Goal: Answer question/provide support: Share knowledge or assist other users

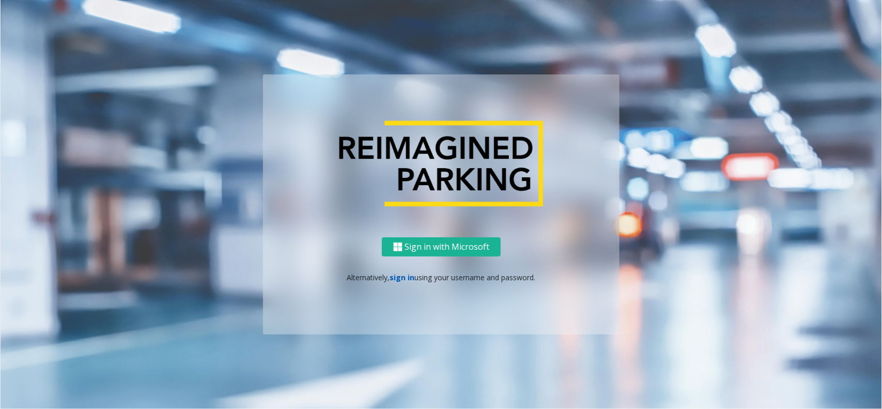
click at [397, 274] on link "sign in" at bounding box center [402, 277] width 25 height 10
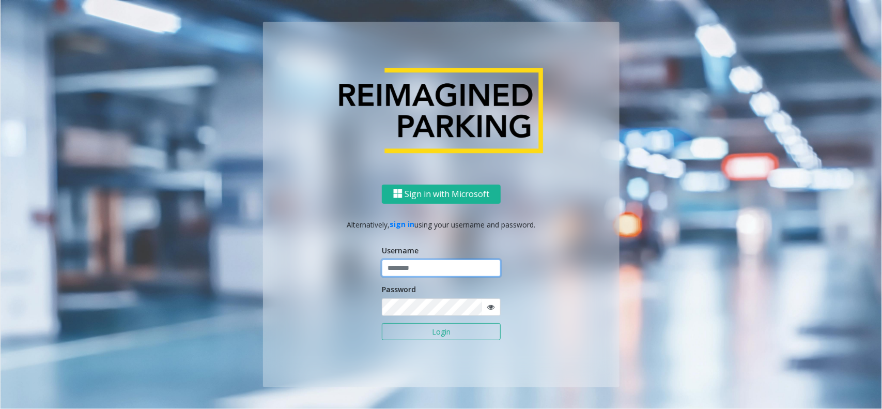
click at [403, 267] on input "text" at bounding box center [441, 268] width 119 height 18
type input "*********"
click at [382, 323] on button "Login" at bounding box center [441, 332] width 119 height 18
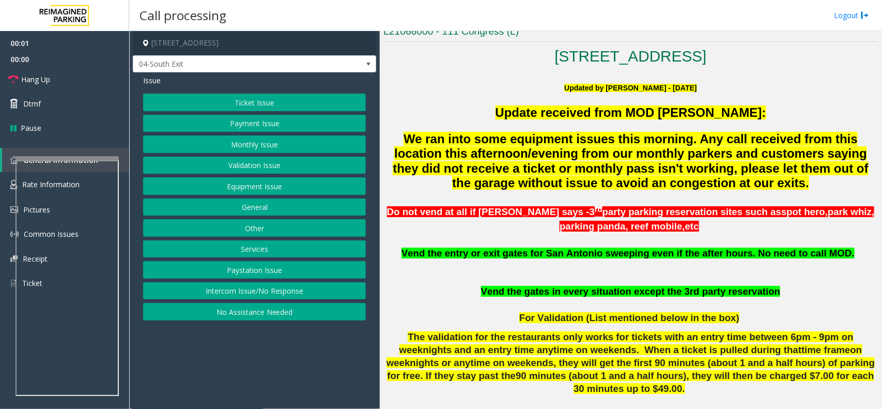
scroll to position [452, 0]
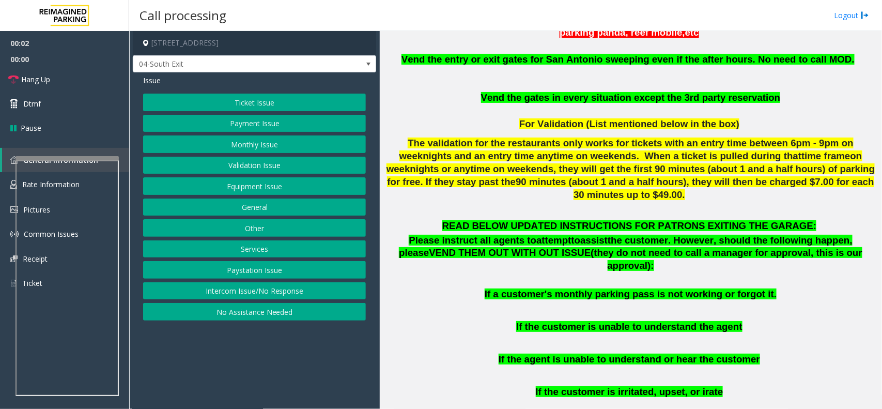
click at [286, 122] on button "Payment Issue" at bounding box center [254, 124] width 223 height 18
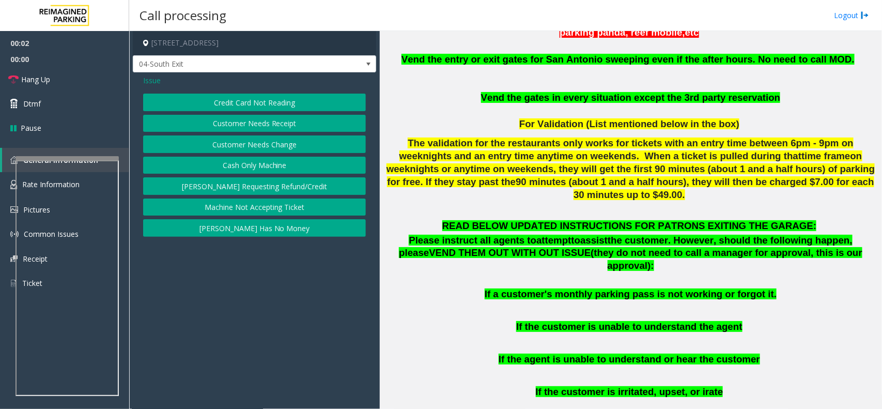
click at [254, 94] on button "Credit Card Not Reading" at bounding box center [254, 103] width 223 height 18
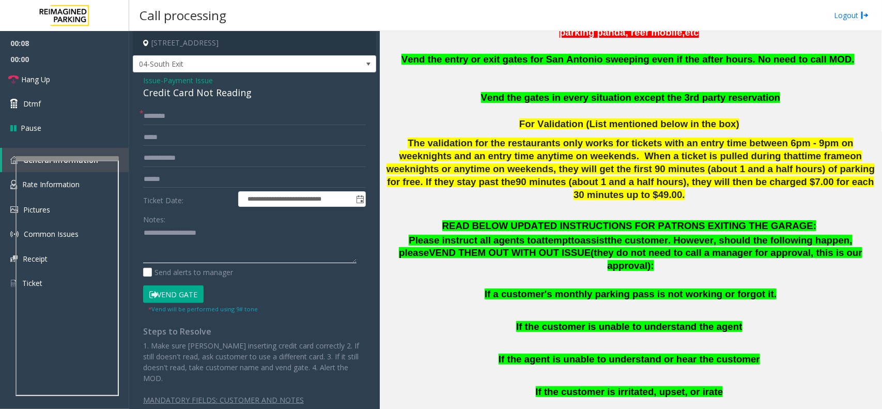
click at [166, 246] on textarea at bounding box center [249, 244] width 213 height 39
paste textarea "**********"
click at [175, 94] on div "Credit Card Not Reading" at bounding box center [254, 93] width 223 height 14
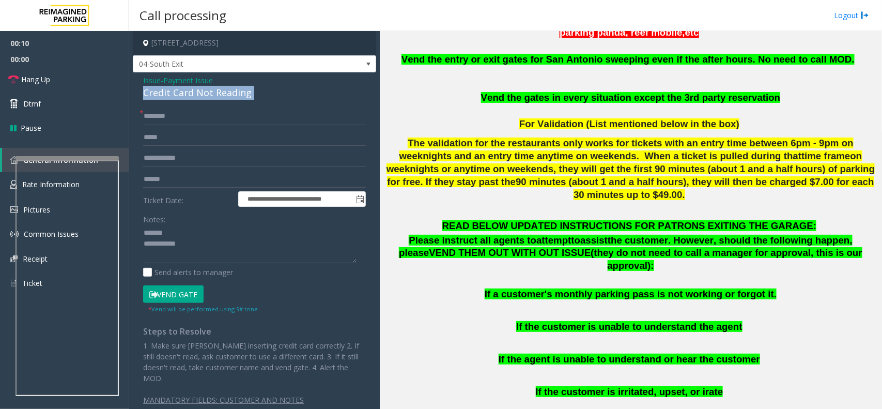
copy div "Credit Card Not Reading"
click at [174, 228] on textarea at bounding box center [249, 244] width 213 height 39
paste textarea "**********"
click at [192, 244] on textarea at bounding box center [249, 244] width 213 height 39
click at [189, 244] on textarea at bounding box center [249, 244] width 213 height 39
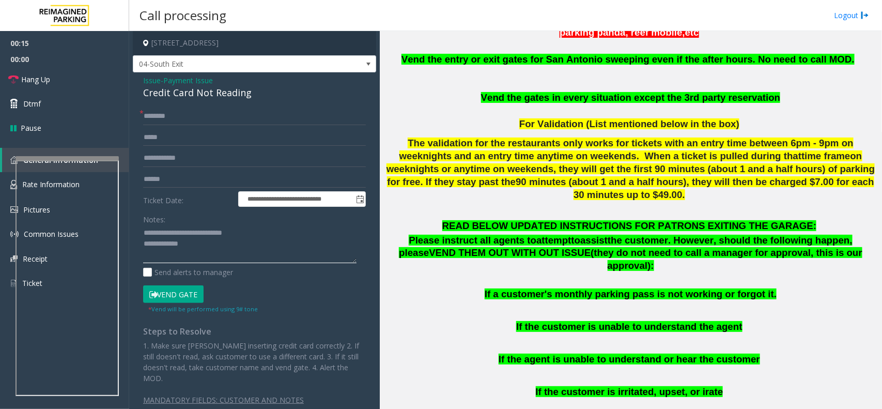
paste textarea "**********"
type textarea "**********"
click at [163, 118] on input "text" at bounding box center [254, 116] width 223 height 18
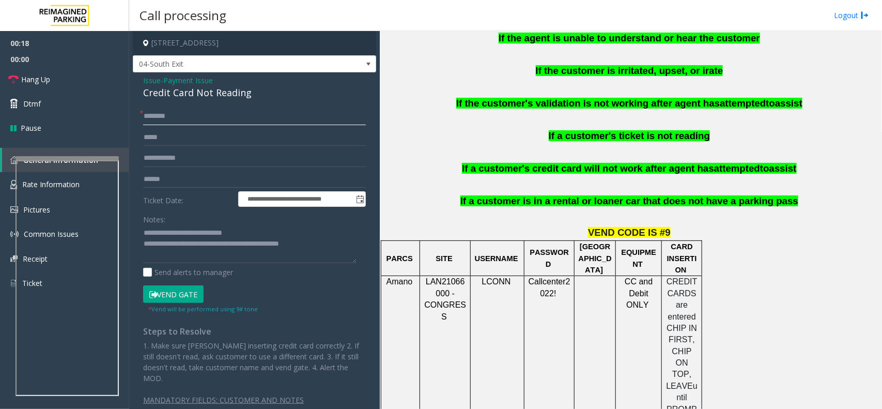
scroll to position [775, 0]
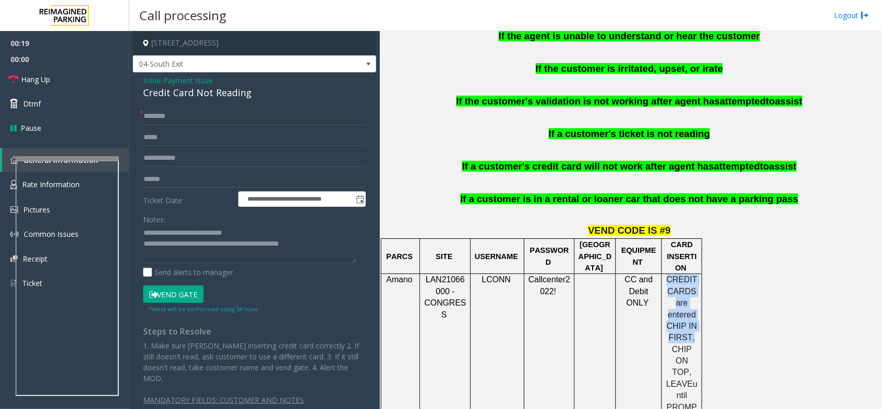
drag, startPoint x: 669, startPoint y: 257, endPoint x: 692, endPoint y: 318, distance: 65.2
click at [692, 318] on p "CREDIT CARDS are entered CHIP IN FIRST, CHIP ON TOP, LEAVE until PROMPTED" at bounding box center [681, 349] width 33 height 150
click at [647, 291] on td "CC and Debit ONLY" at bounding box center [639, 349] width 46 height 151
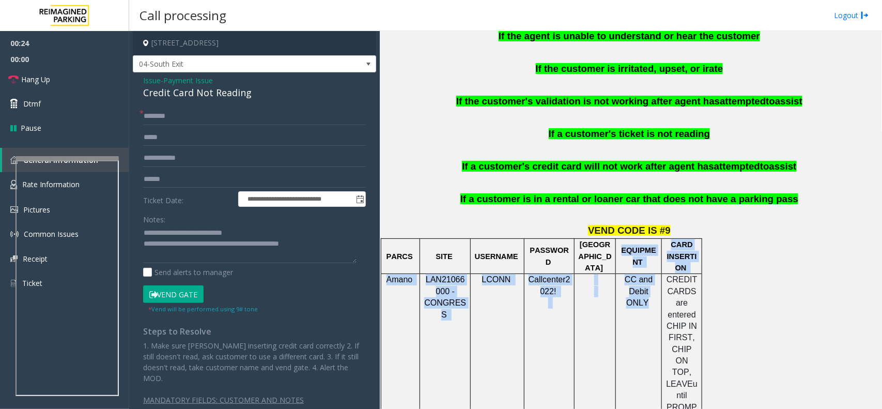
drag, startPoint x: 646, startPoint y: 283, endPoint x: 607, endPoint y: 240, distance: 57.4
click at [626, 277] on p "CC and Debit ONLY" at bounding box center [638, 291] width 38 height 35
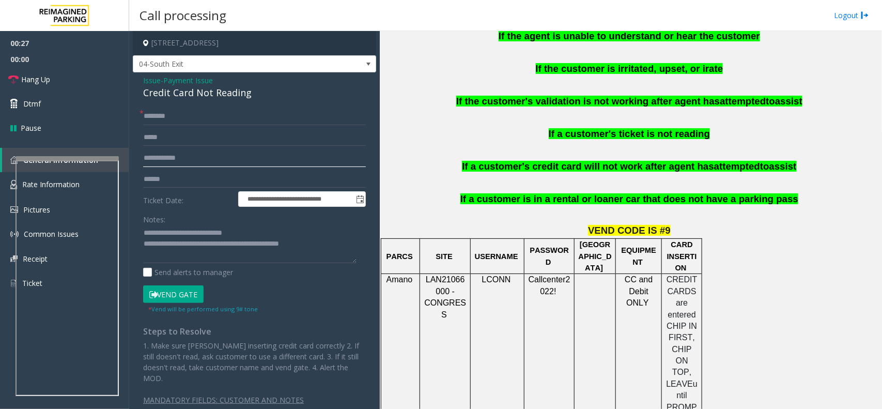
click at [213, 163] on input "text" at bounding box center [254, 158] width 223 height 18
click at [209, 174] on input "text" at bounding box center [254, 179] width 223 height 18
click at [191, 120] on input "text" at bounding box center [254, 116] width 223 height 18
type input "*******"
click at [190, 180] on input "text" at bounding box center [254, 179] width 223 height 18
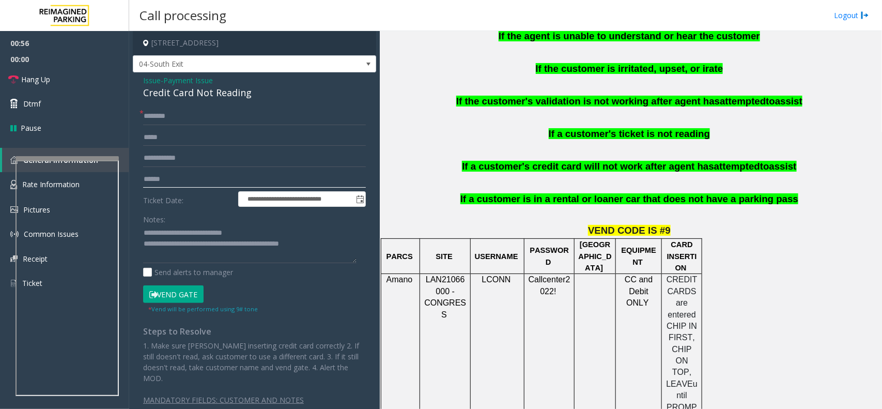
scroll to position [1098, 0]
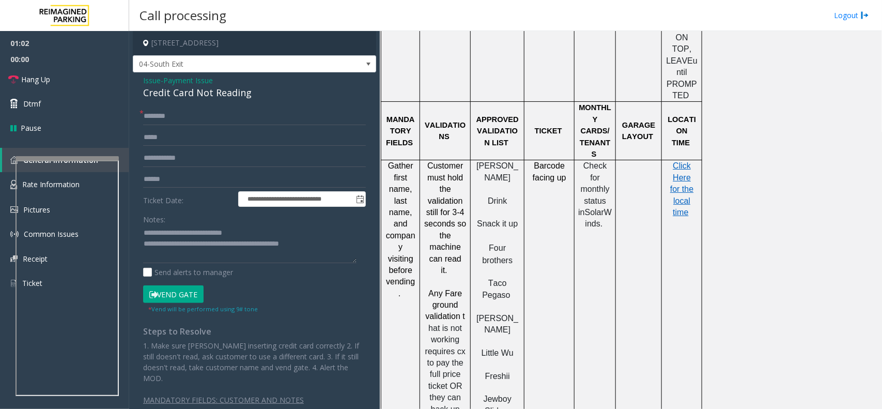
drag, startPoint x: 507, startPoint y: 371, endPoint x: 479, endPoint y: 354, distance: 32.0
drag, startPoint x: 517, startPoint y: 331, endPoint x: 475, endPoint y: 319, distance: 42.9
click at [475, 326] on p "Jewboy Sliders" at bounding box center [497, 404] width 46 height 23
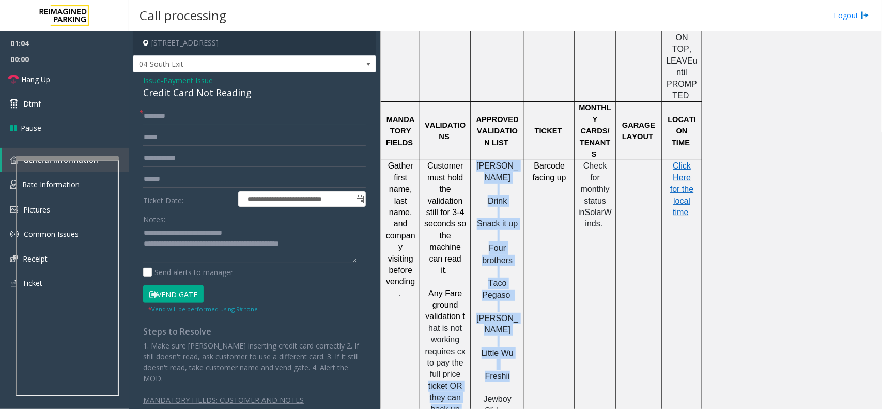
drag, startPoint x: 517, startPoint y: 301, endPoint x: 462, endPoint y: 293, distance: 55.4
click at [462, 293] on tr "Gather first name, last name, and company visiting before vending. Customer mus…" at bounding box center [541, 403] width 321 height 486
click at [481, 326] on p "Little Wu" at bounding box center [497, 352] width 46 height 11
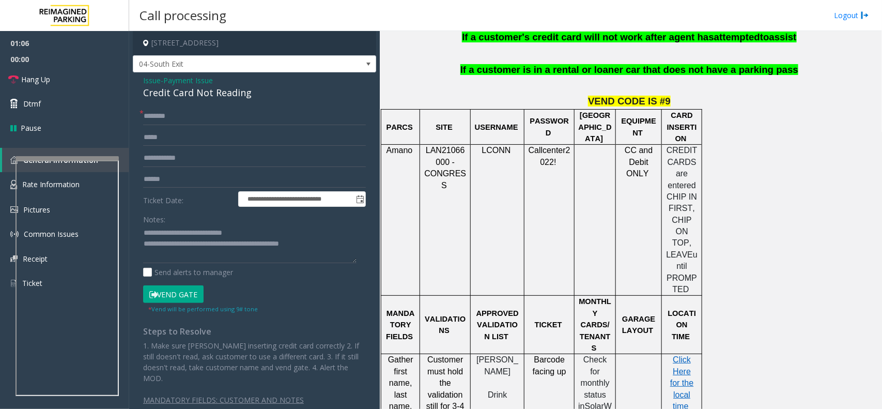
scroll to position [839, 0]
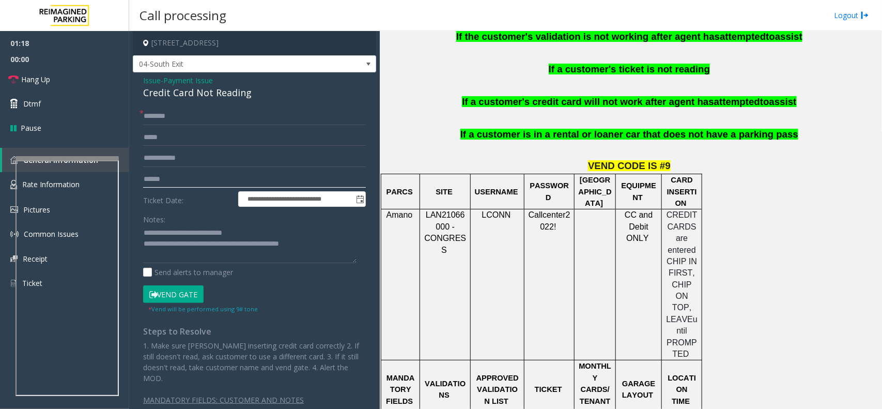
click at [167, 179] on input "text" at bounding box center [254, 179] width 223 height 18
type input "******"
click at [190, 292] on button "Vend Gate" at bounding box center [173, 294] width 60 height 18
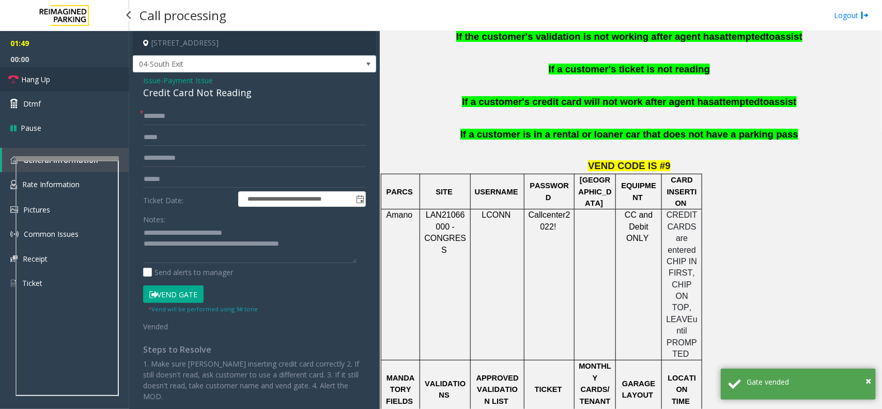
click at [39, 71] on link "Hang Up" at bounding box center [64, 79] width 129 height 24
click at [39, 73] on link "Hang Up" at bounding box center [64, 79] width 129 height 24
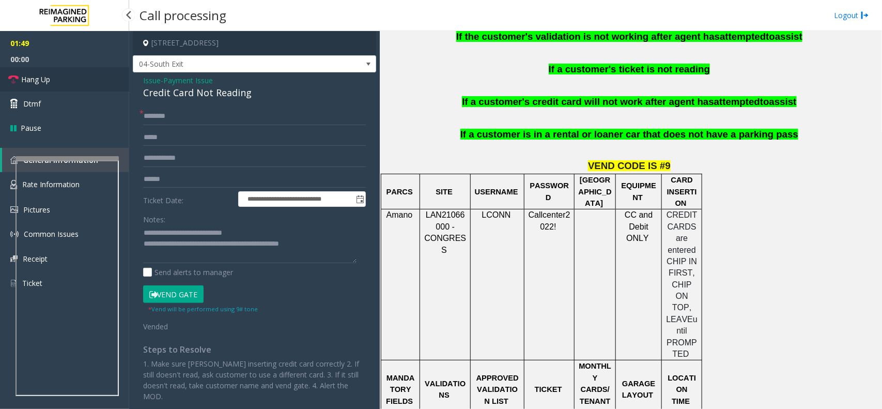
click at [39, 73] on link "Hang Up" at bounding box center [64, 79] width 129 height 24
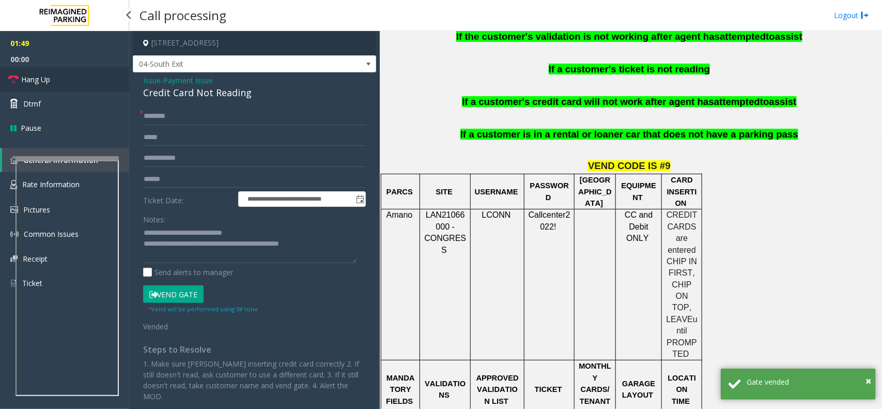
click at [39, 73] on link "Hang Up" at bounding box center [64, 79] width 129 height 24
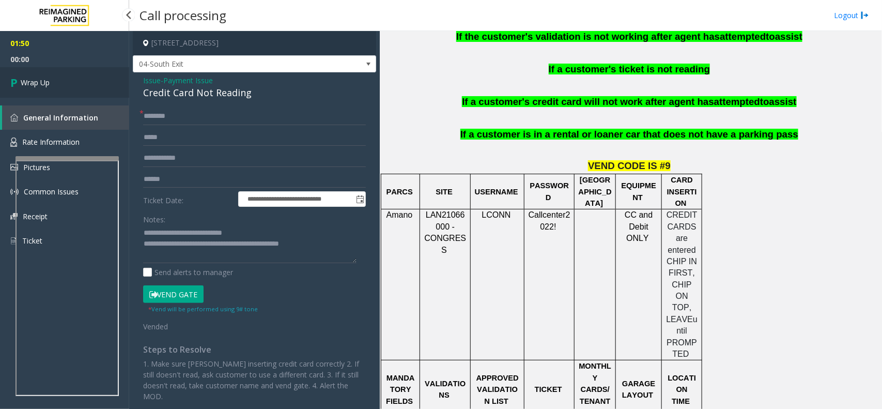
click at [39, 73] on link "Wrap Up" at bounding box center [64, 82] width 129 height 30
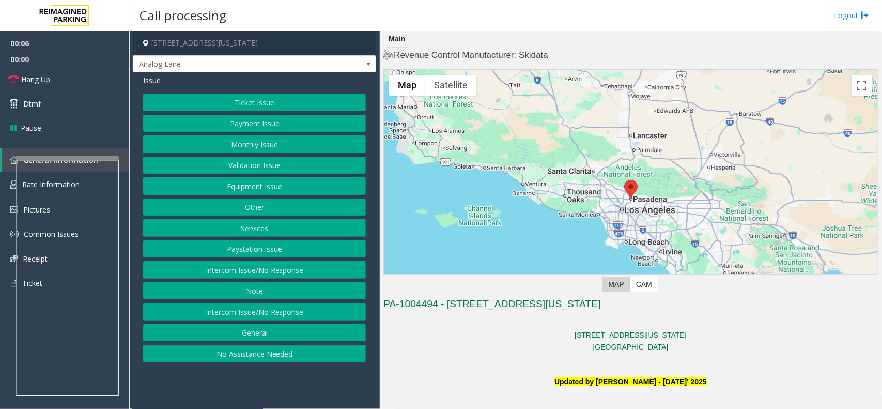
click at [262, 268] on button "Intercom Issue/No Response" at bounding box center [254, 270] width 223 height 18
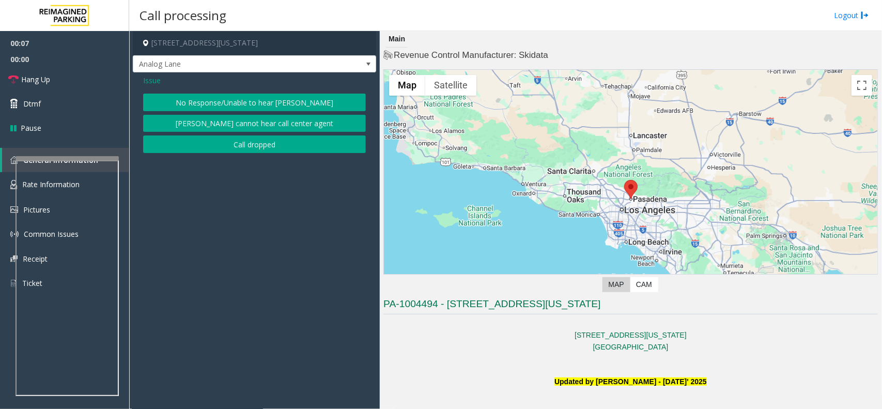
click at [248, 105] on button "No Response/Unable to hear [PERSON_NAME]" at bounding box center [254, 103] width 223 height 18
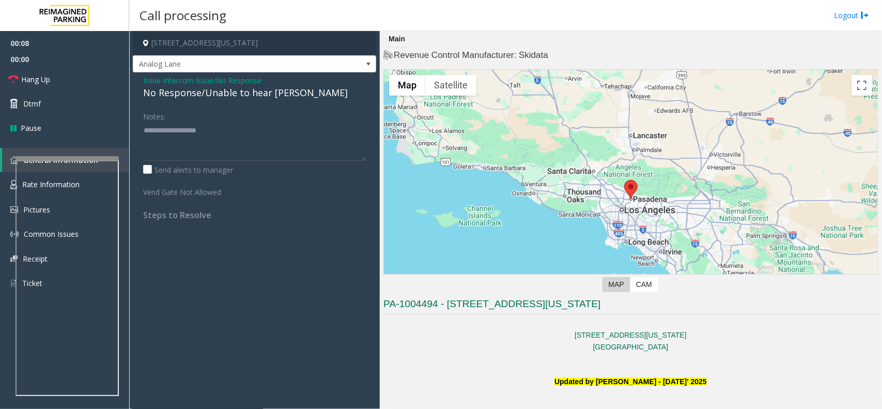
click at [192, 95] on div "No Response/Unable to hear [PERSON_NAME]" at bounding box center [254, 93] width 223 height 14
copy div "No Response/Unable to hear [PERSON_NAME]"
click at [88, 81] on link "Hang Up" at bounding box center [64, 79] width 129 height 24
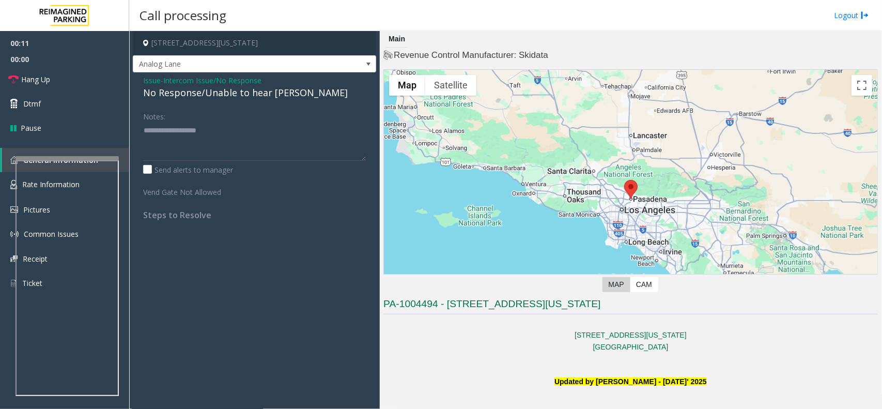
drag, startPoint x: 169, startPoint y: 117, endPoint x: 170, endPoint y: 122, distance: 5.8
click at [170, 117] on div "Notes:" at bounding box center [254, 133] width 223 height 53
click at [169, 128] on textarea at bounding box center [254, 141] width 223 height 39
paste textarea "**********"
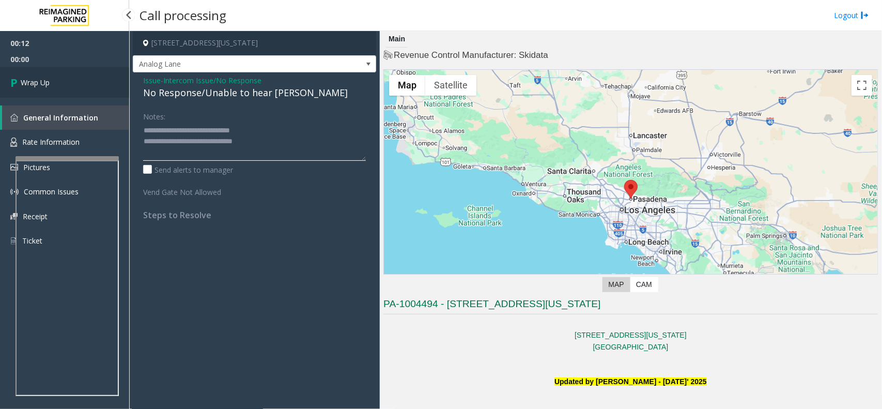
type textarea "**********"
click at [91, 83] on link "Wrap Up" at bounding box center [64, 82] width 129 height 30
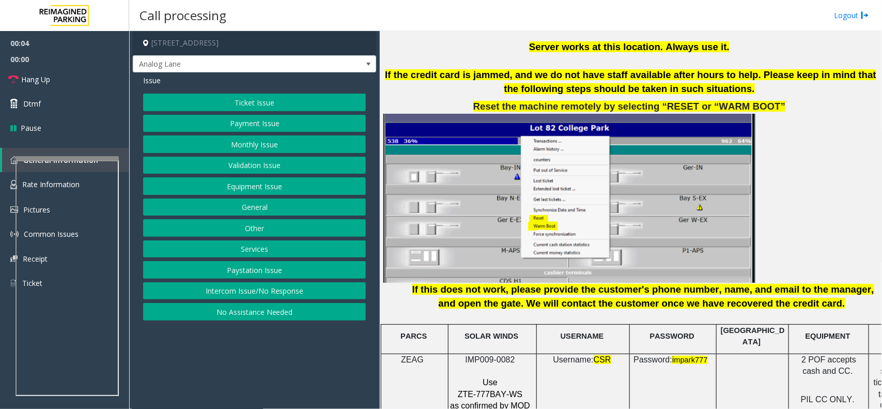
scroll to position [1356, 0]
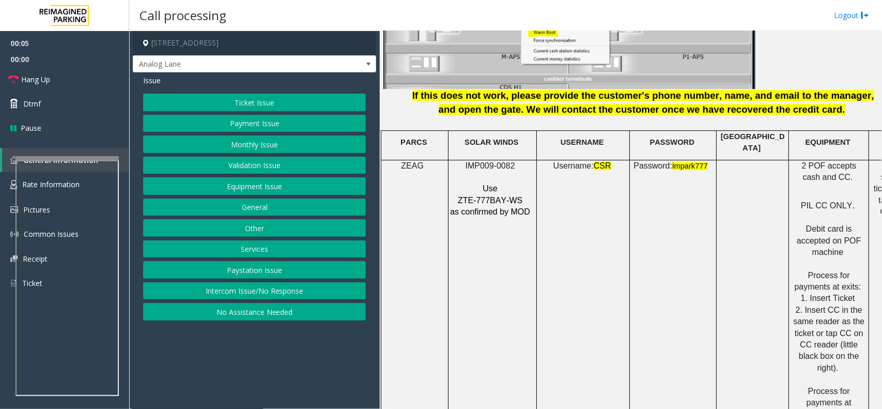
click at [489, 161] on span "IMP009-0082" at bounding box center [490, 165] width 50 height 9
copy p "IMP009-0082"
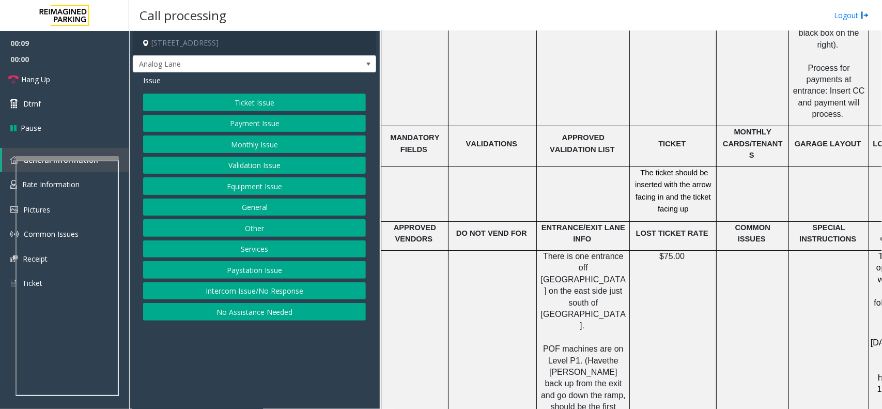
scroll to position [1873, 0]
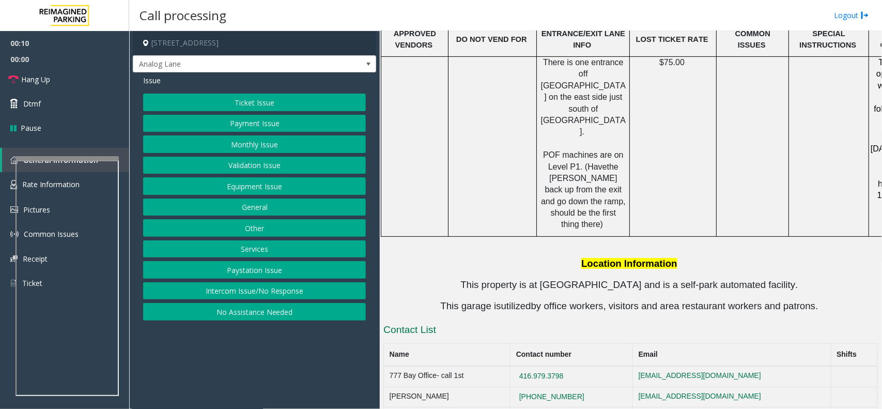
click at [235, 168] on button "Validation Issue" at bounding box center [254, 166] width 223 height 18
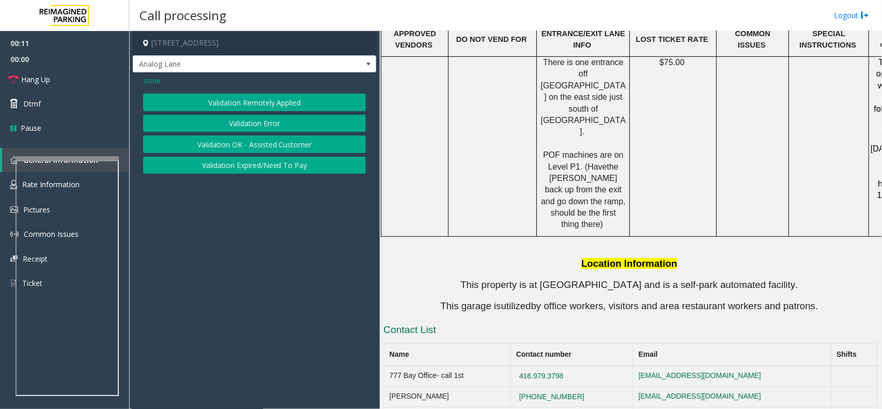
click at [241, 125] on button "Validation Error" at bounding box center [254, 124] width 223 height 18
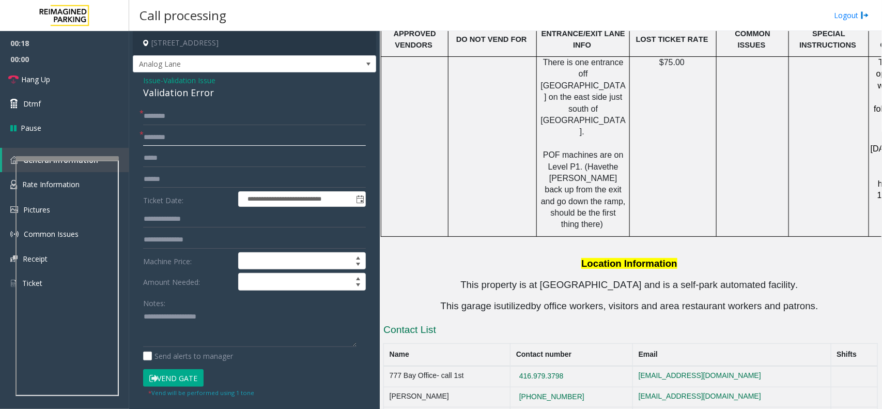
click at [193, 140] on input "text" at bounding box center [254, 138] width 223 height 18
type input "**********"
click at [150, 181] on input "text" at bounding box center [254, 179] width 223 height 18
click at [169, 186] on input "text" at bounding box center [254, 179] width 223 height 18
type input "******"
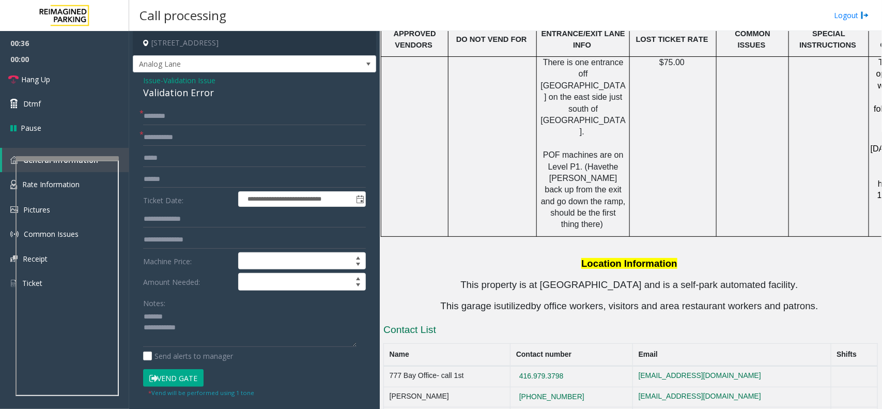
click at [169, 93] on div "Validation Error" at bounding box center [254, 93] width 223 height 14
copy div "Validation Error"
click at [182, 319] on textarea at bounding box center [249, 327] width 213 height 39
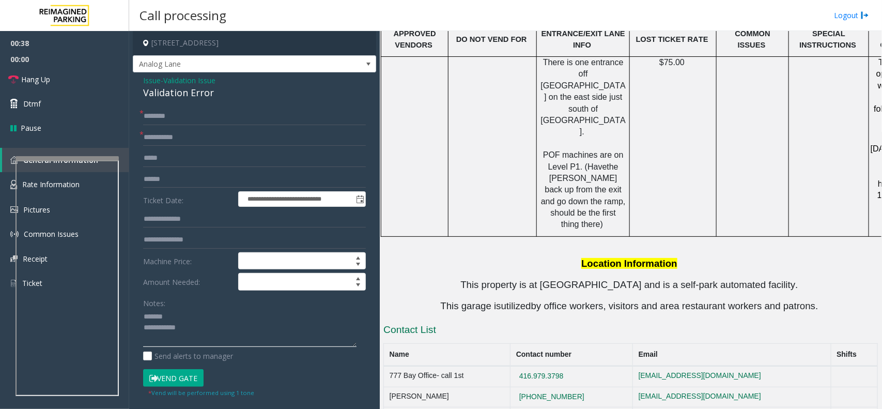
paste textarea "**********"
type textarea "**********"
click at [165, 115] on input "text" at bounding box center [254, 116] width 223 height 18
type input "****"
click at [51, 75] on link "Hang Up" at bounding box center [64, 79] width 129 height 24
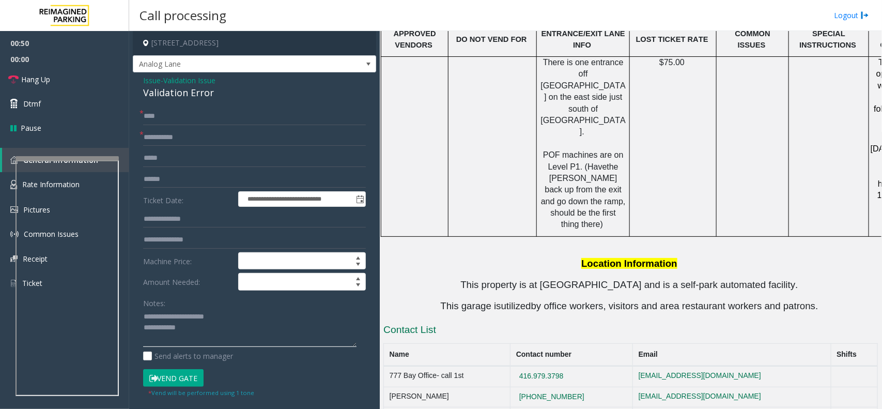
click at [197, 326] on textarea at bounding box center [249, 327] width 213 height 39
paste textarea "**********"
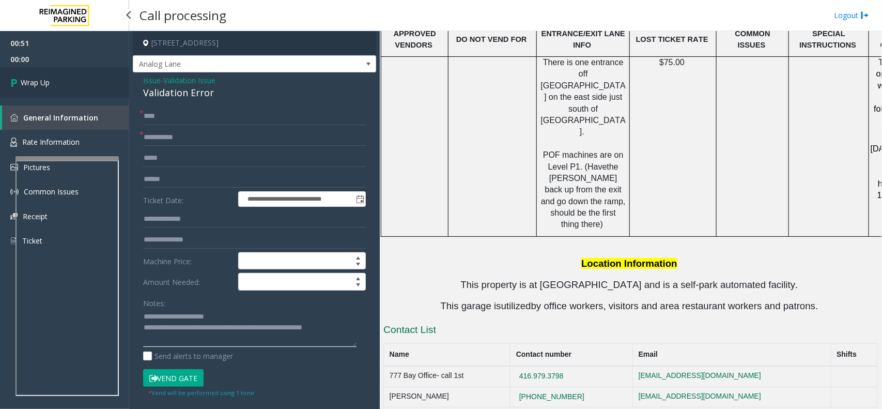
type textarea "**********"
click at [82, 84] on link "Wrap Up" at bounding box center [64, 82] width 129 height 30
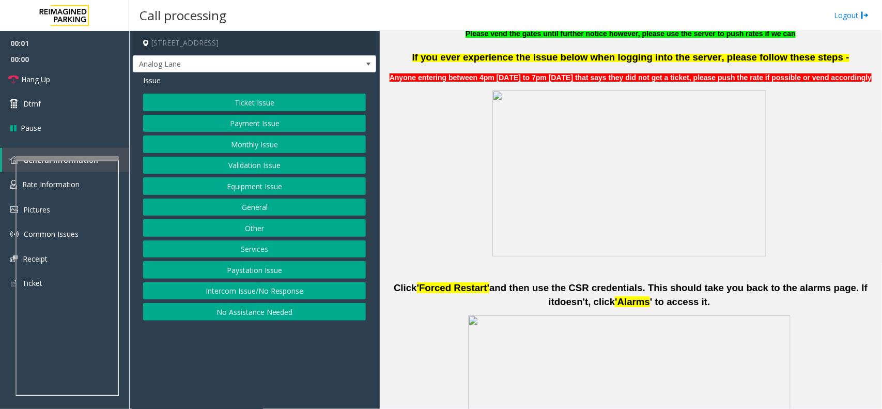
scroll to position [710, 0]
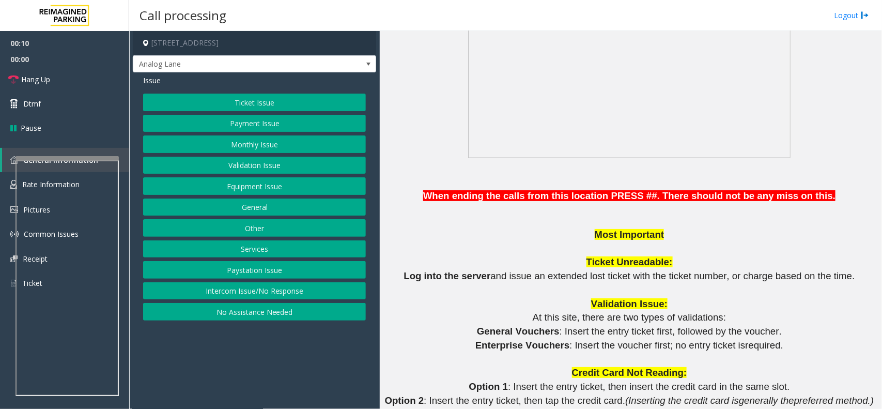
click at [254, 288] on button "Intercom Issue/No Response" at bounding box center [254, 291] width 223 height 18
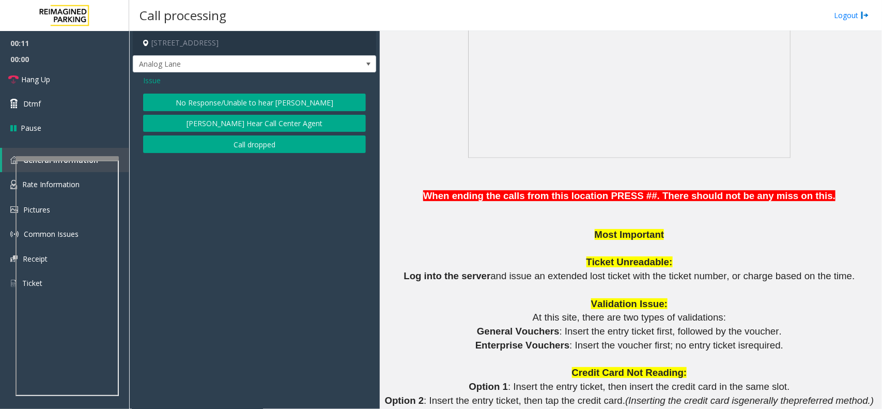
click at [251, 106] on button "No Response/Unable to hear [PERSON_NAME]" at bounding box center [254, 103] width 223 height 18
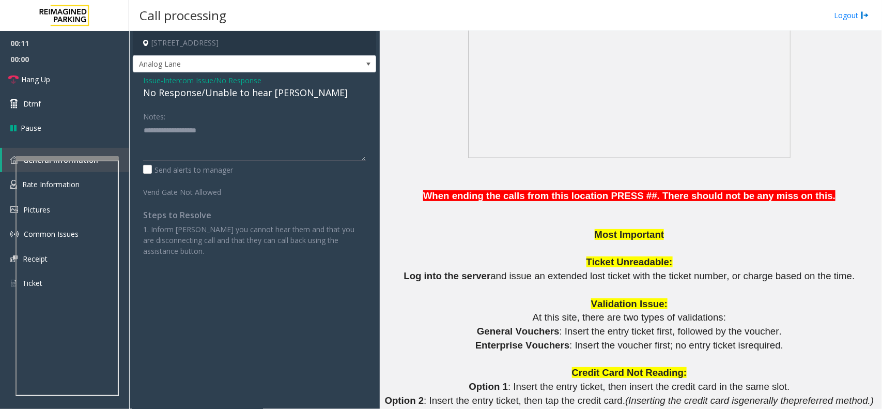
click at [244, 99] on div "No Response/Unable to hear [PERSON_NAME]" at bounding box center [254, 93] width 223 height 14
click at [48, 76] on span "Hang Up" at bounding box center [35, 79] width 29 height 11
type textarea "**********"
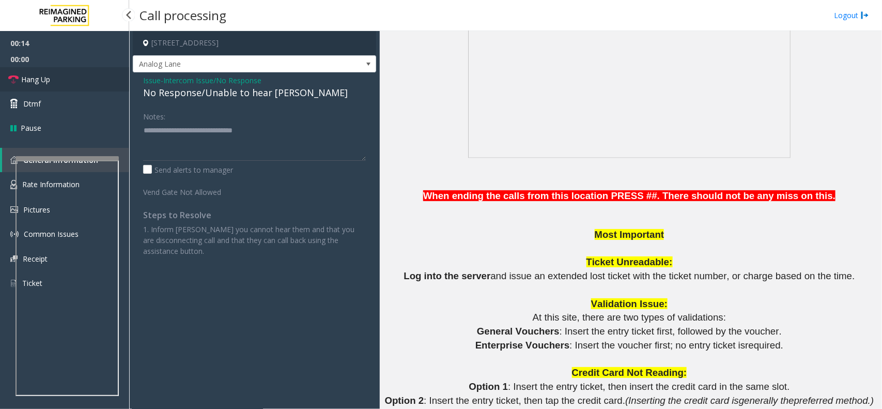
click at [104, 88] on link "Hang Up" at bounding box center [64, 79] width 129 height 24
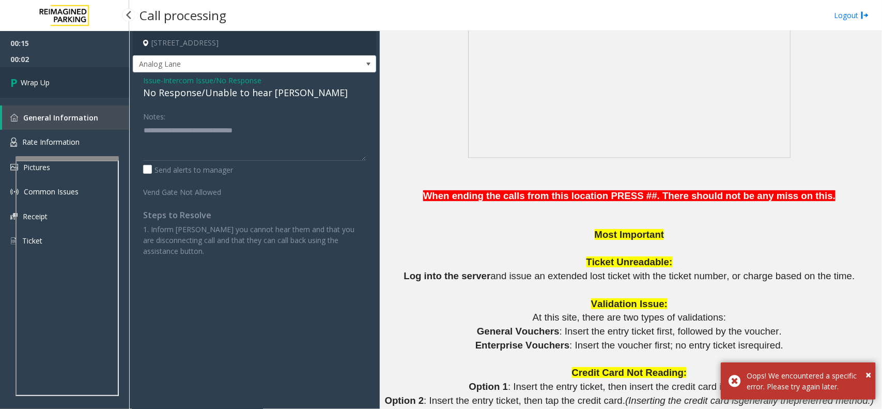
click at [102, 85] on link "Wrap Up" at bounding box center [64, 82] width 129 height 30
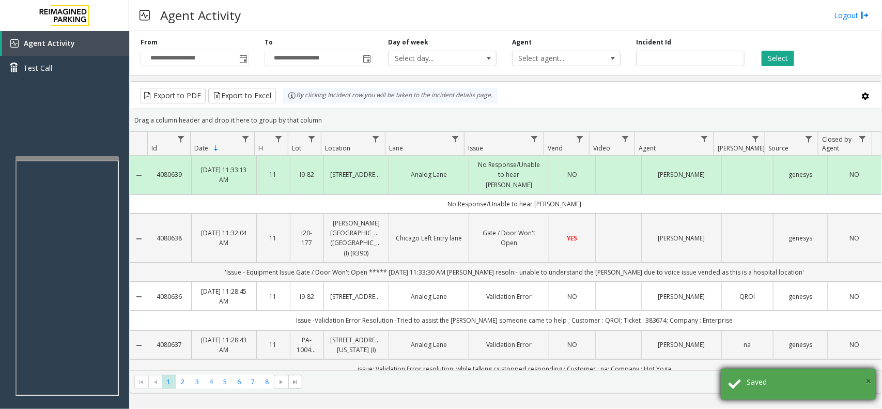
click at [705, 326] on span "×" at bounding box center [868, 381] width 6 height 14
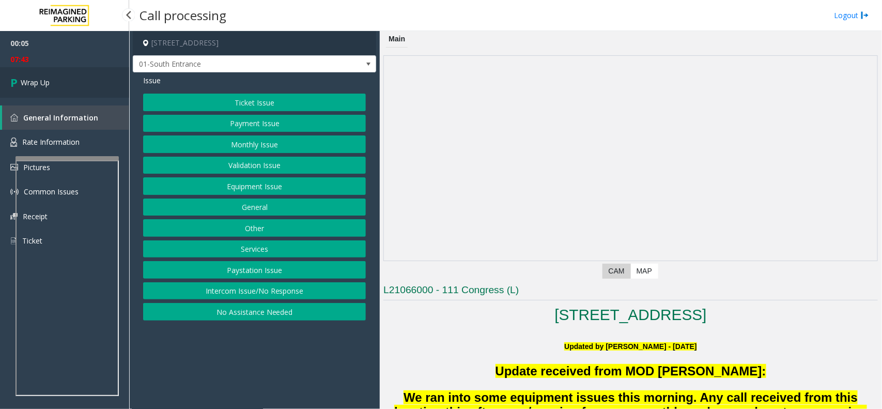
click at [48, 85] on span "Wrap Up" at bounding box center [35, 82] width 29 height 11
